Goal: Task Accomplishment & Management: Use online tool/utility

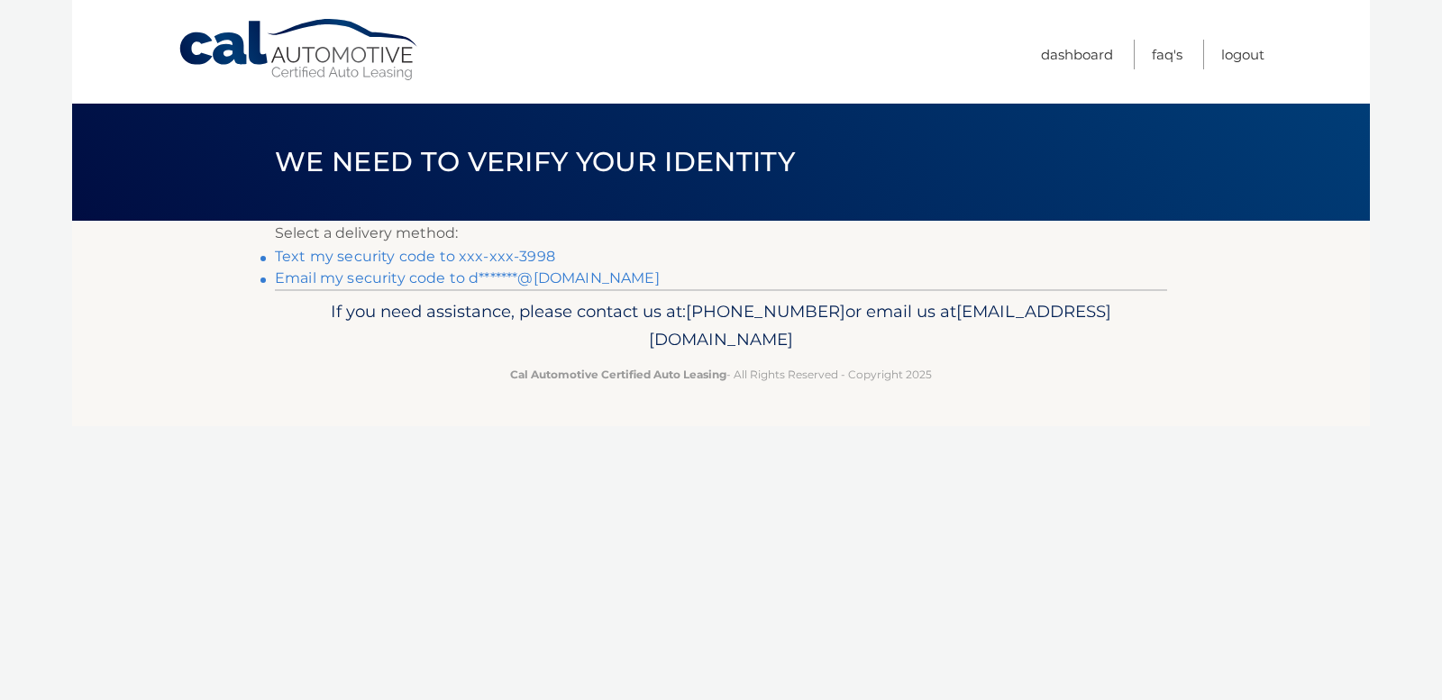
click at [316, 253] on link "Text my security code to xxx-xxx-3998" at bounding box center [415, 256] width 280 height 17
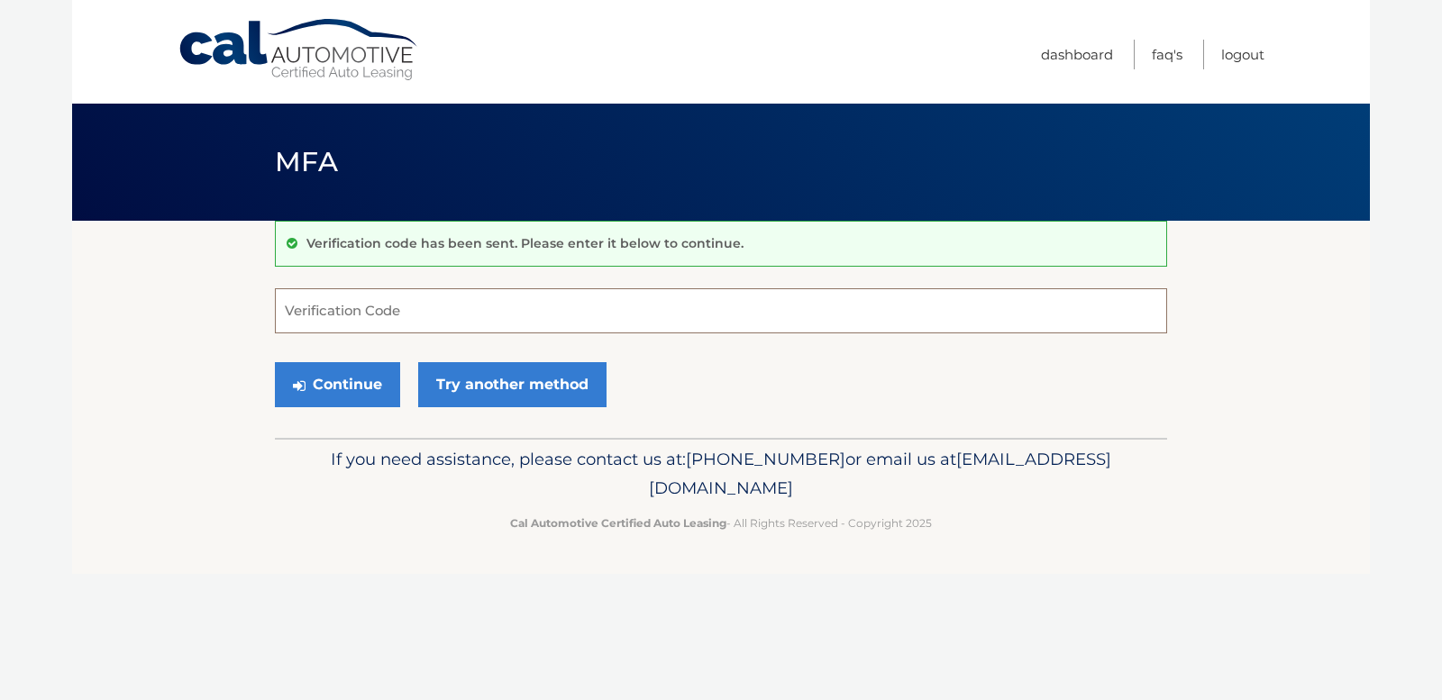
click at [329, 314] on input "Verification Code" at bounding box center [721, 310] width 892 height 45
type input "442871"
click at [356, 395] on button "Continue" at bounding box center [337, 384] width 125 height 45
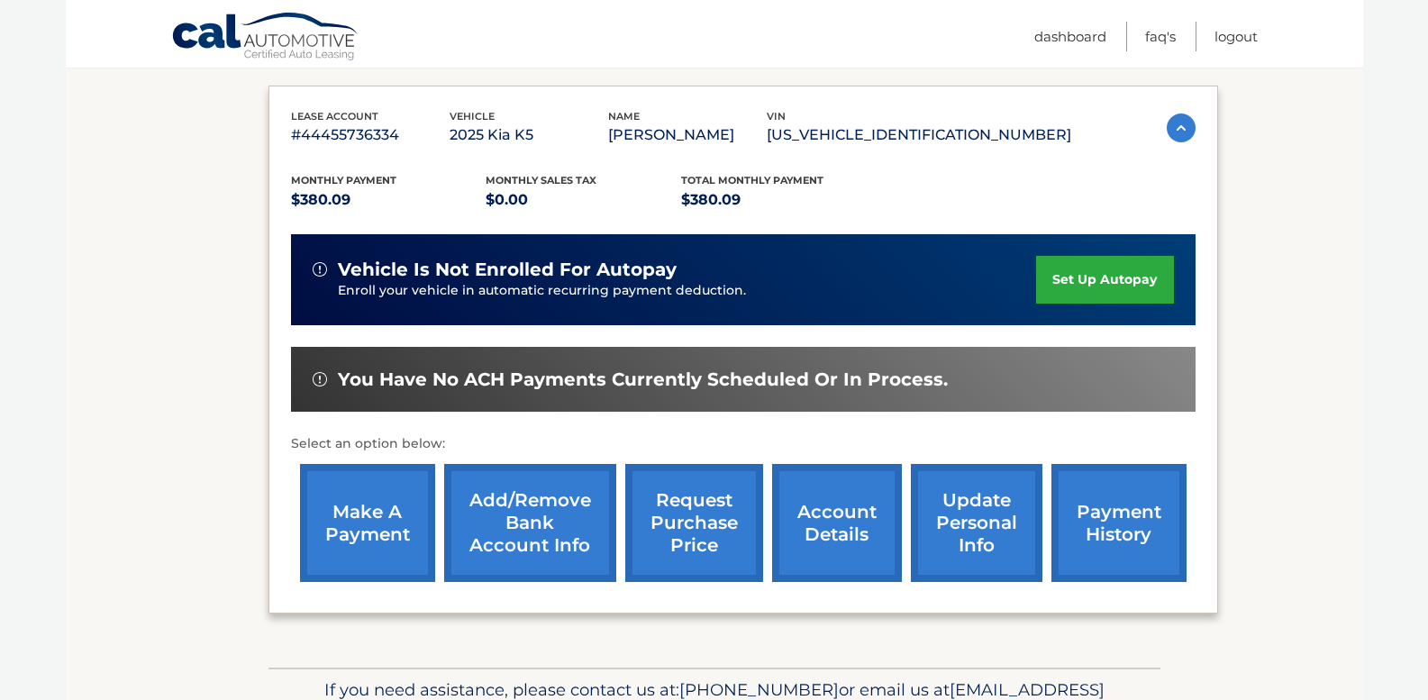
scroll to position [288, 0]
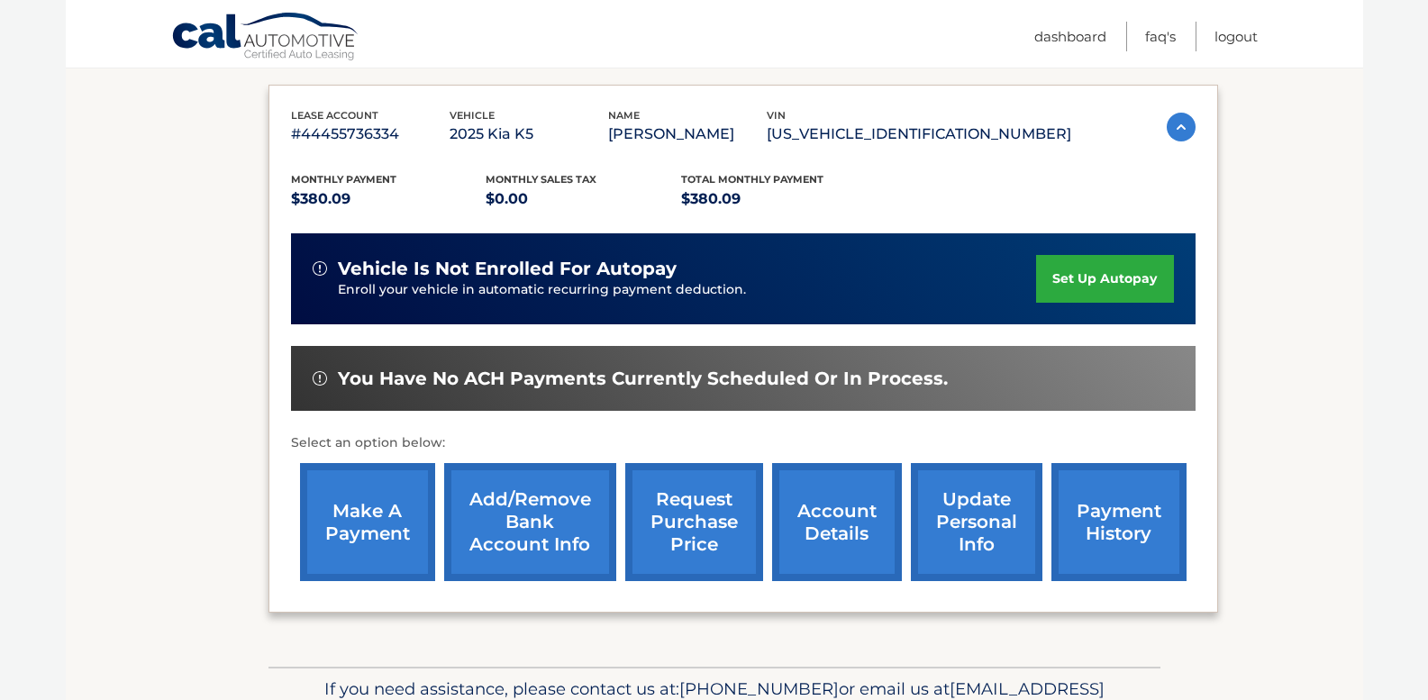
click at [353, 514] on link "make a payment" at bounding box center [367, 522] width 135 height 118
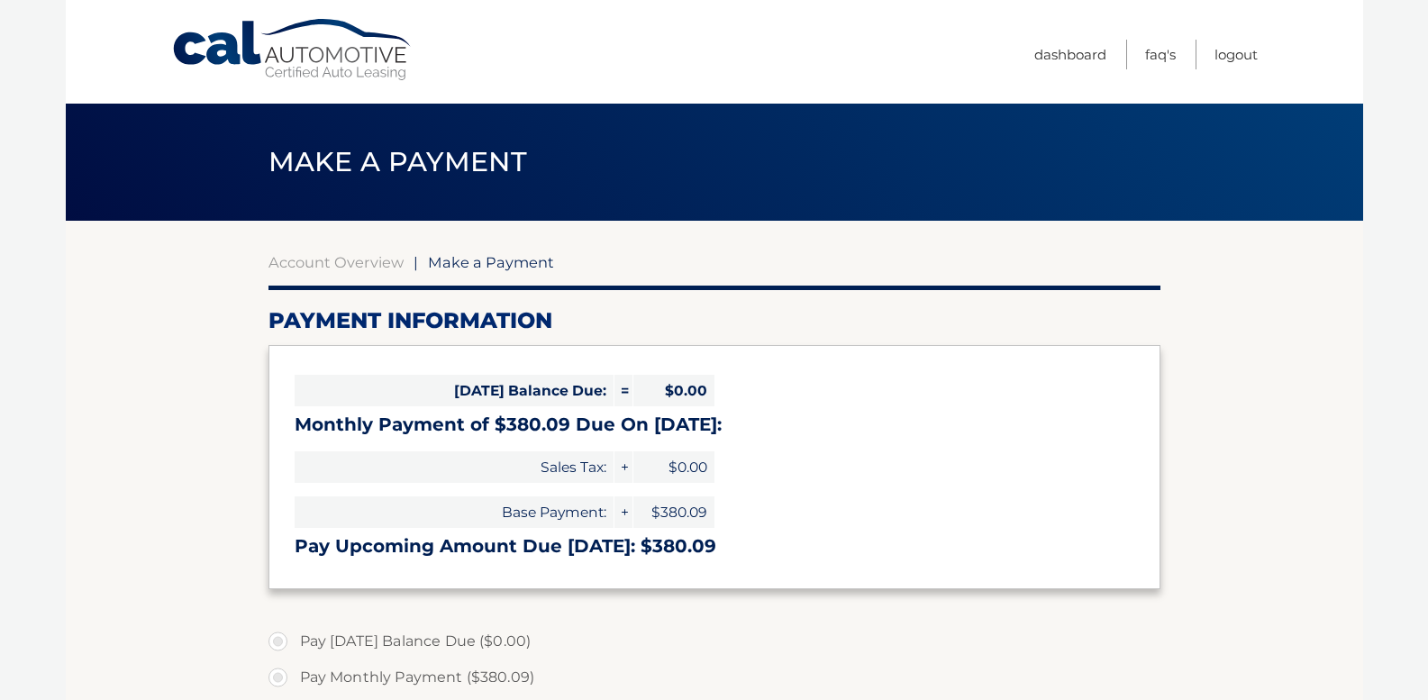
select select "YmQ3NTUxNGEtYWMyYS00Y2IwLTk4M2QtOWYwN2UwZDVmMzE0"
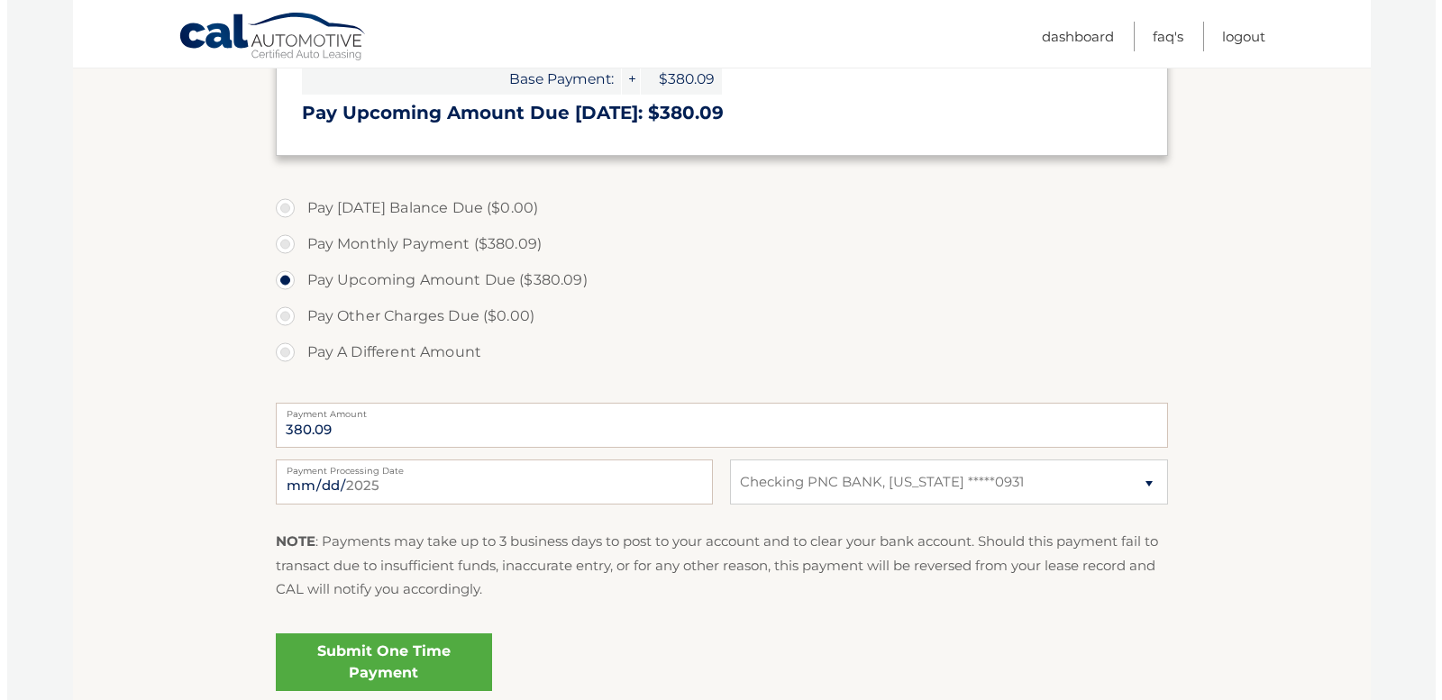
scroll to position [469, 0]
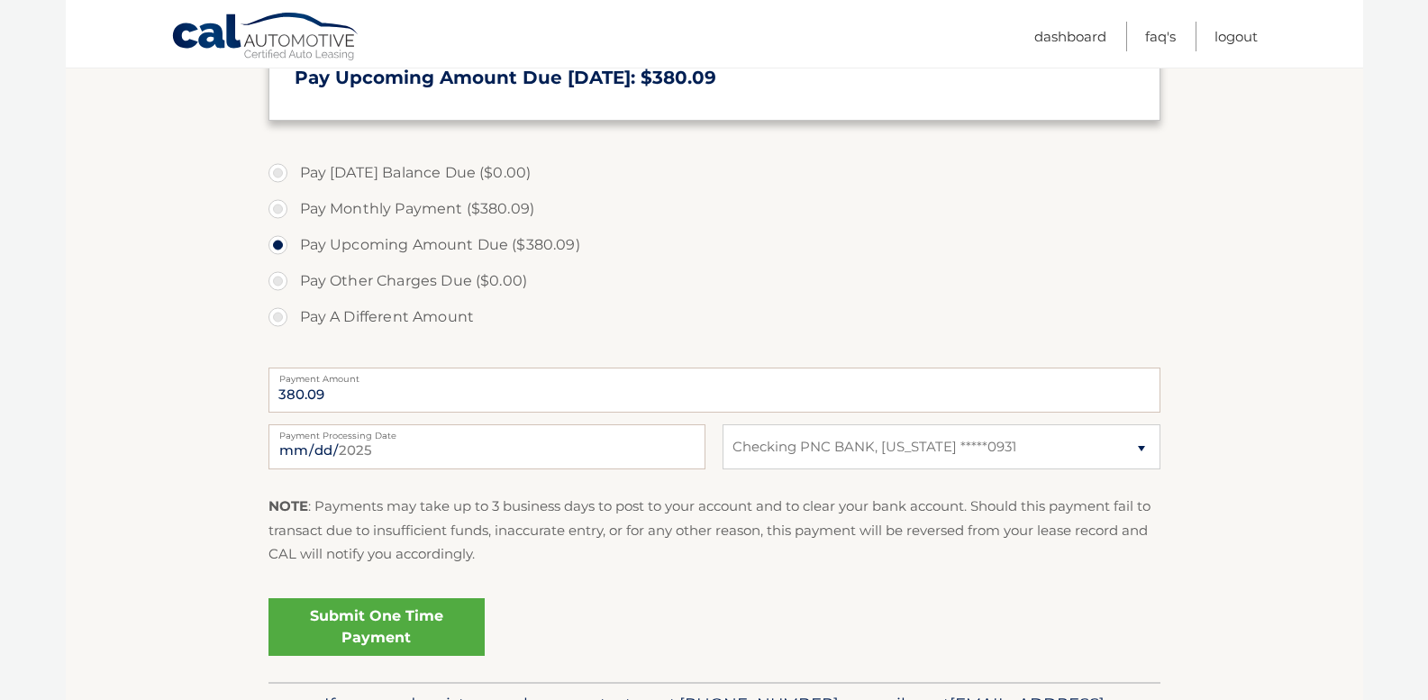
click at [390, 625] on link "Submit One Time Payment" at bounding box center [377, 627] width 216 height 58
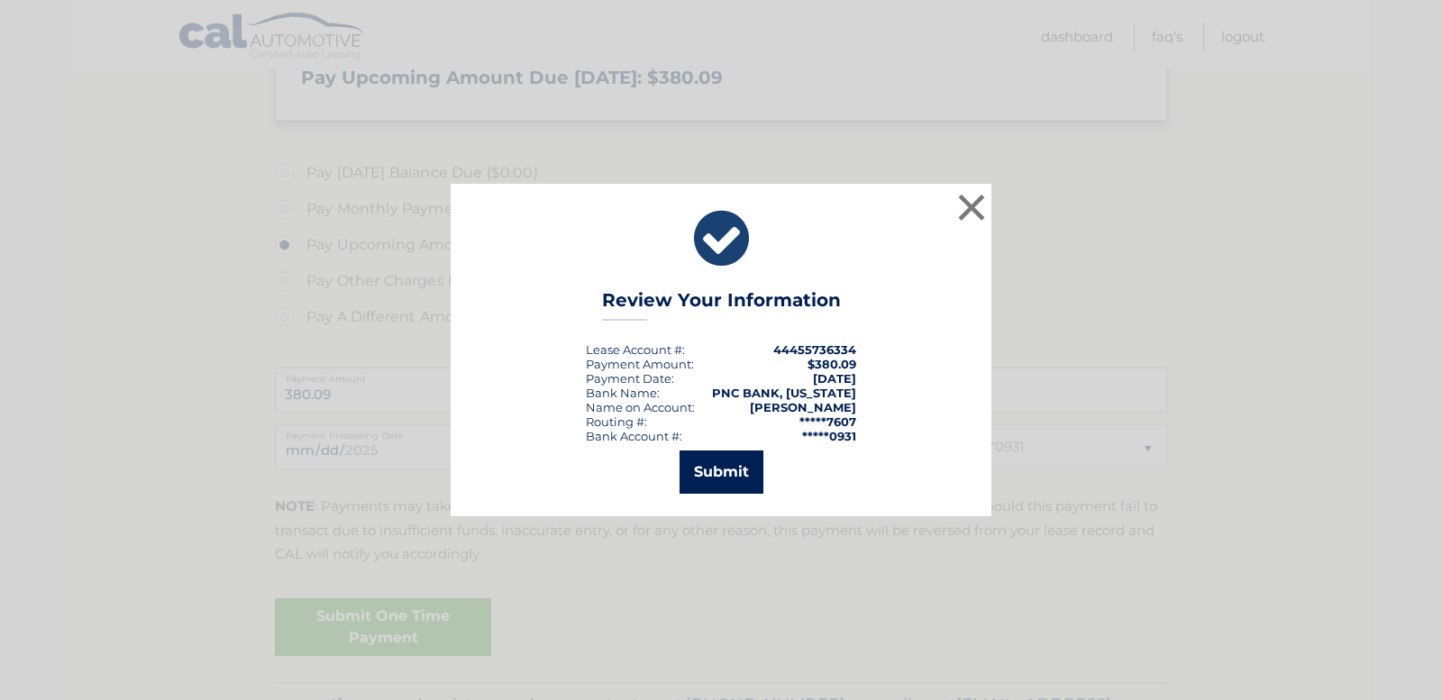
click at [734, 470] on button "Submit" at bounding box center [721, 472] width 84 height 43
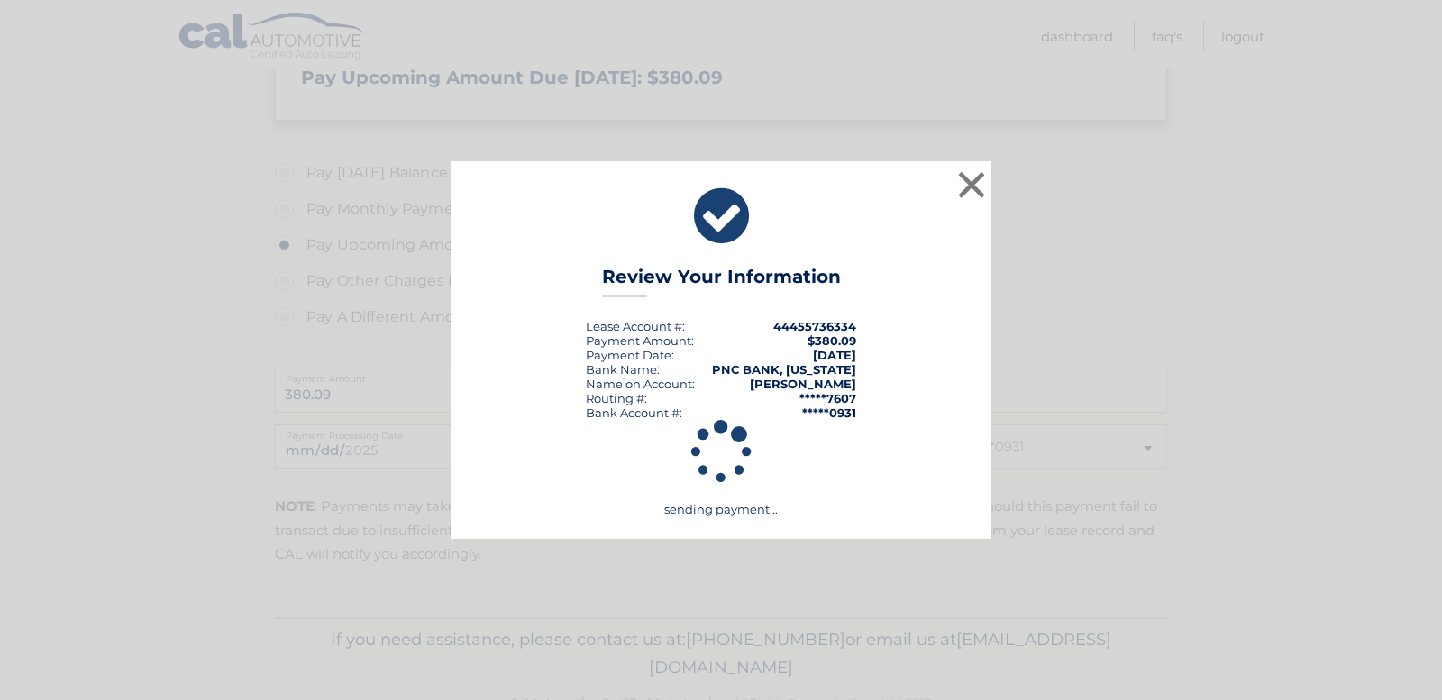
click at [734, 470] on icon at bounding box center [721, 452] width 496 height 65
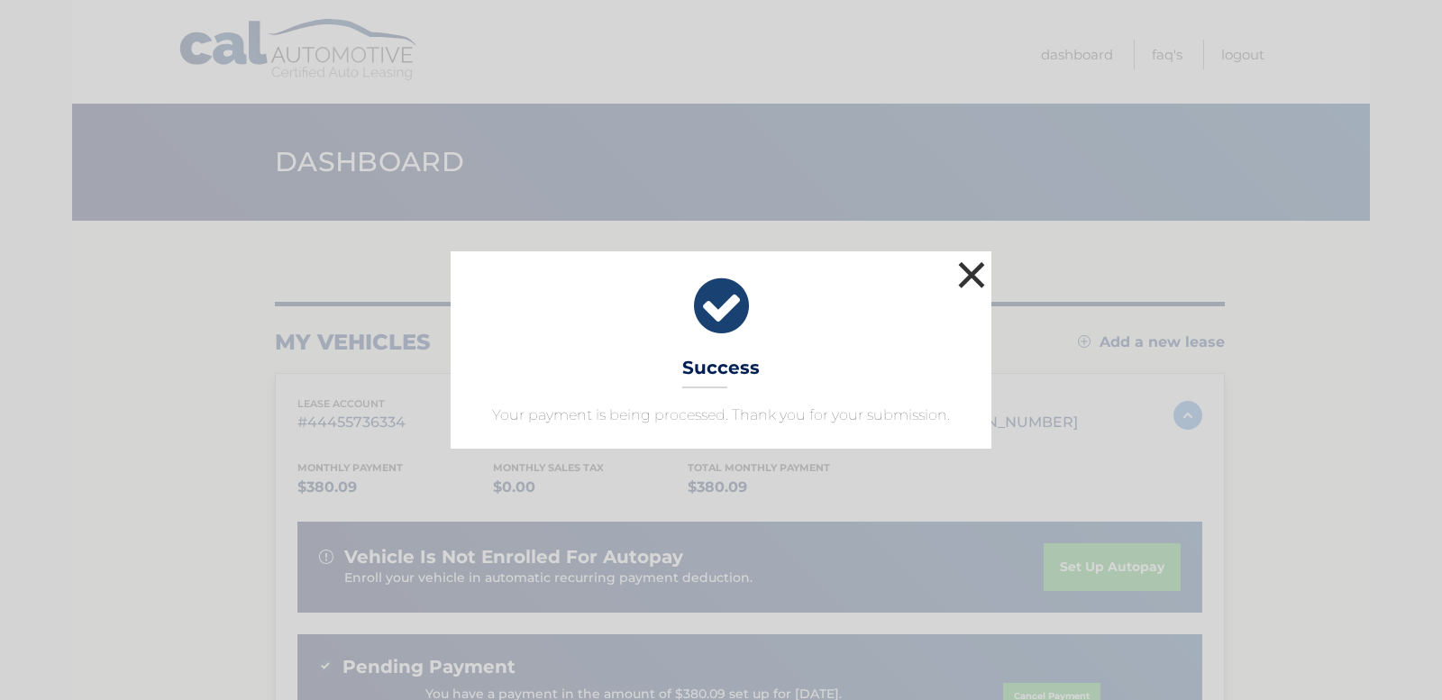
click at [966, 275] on button "×" at bounding box center [971, 275] width 36 height 36
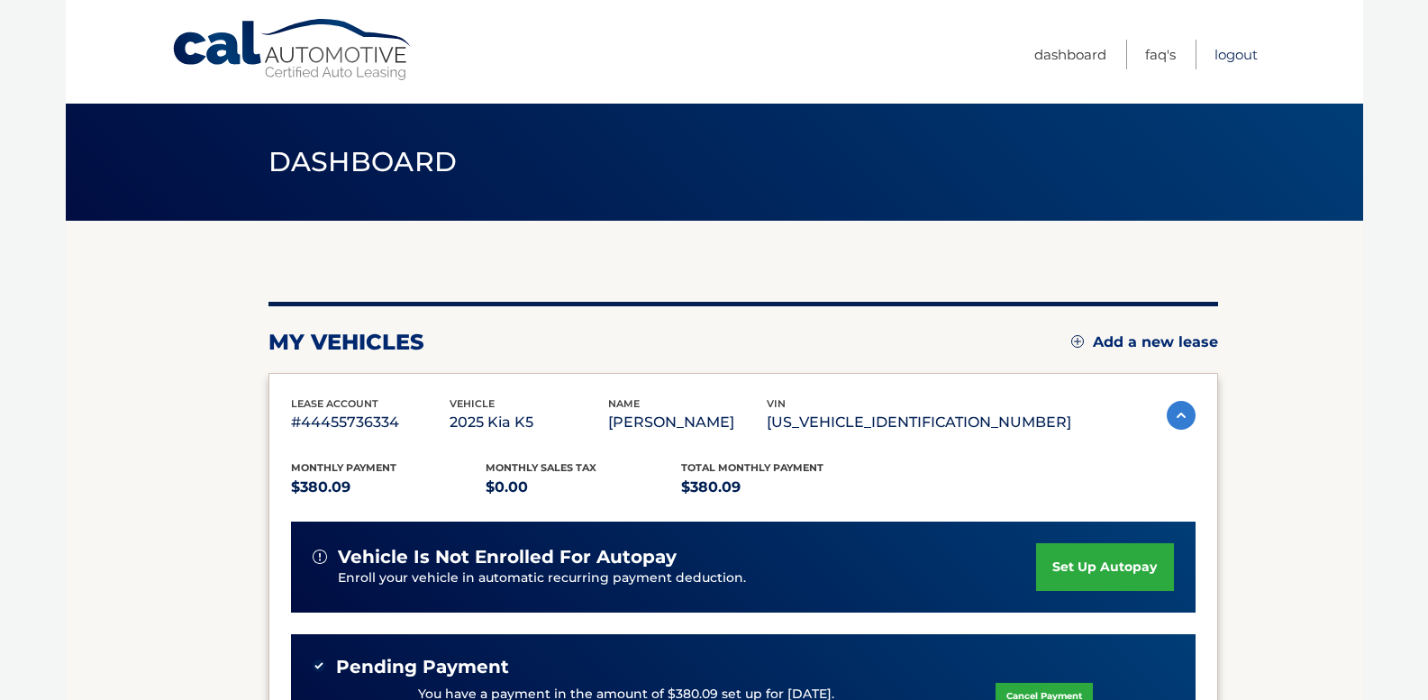
click at [1231, 50] on link "Logout" at bounding box center [1236, 55] width 43 height 30
